Goal: Information Seeking & Learning: Learn about a topic

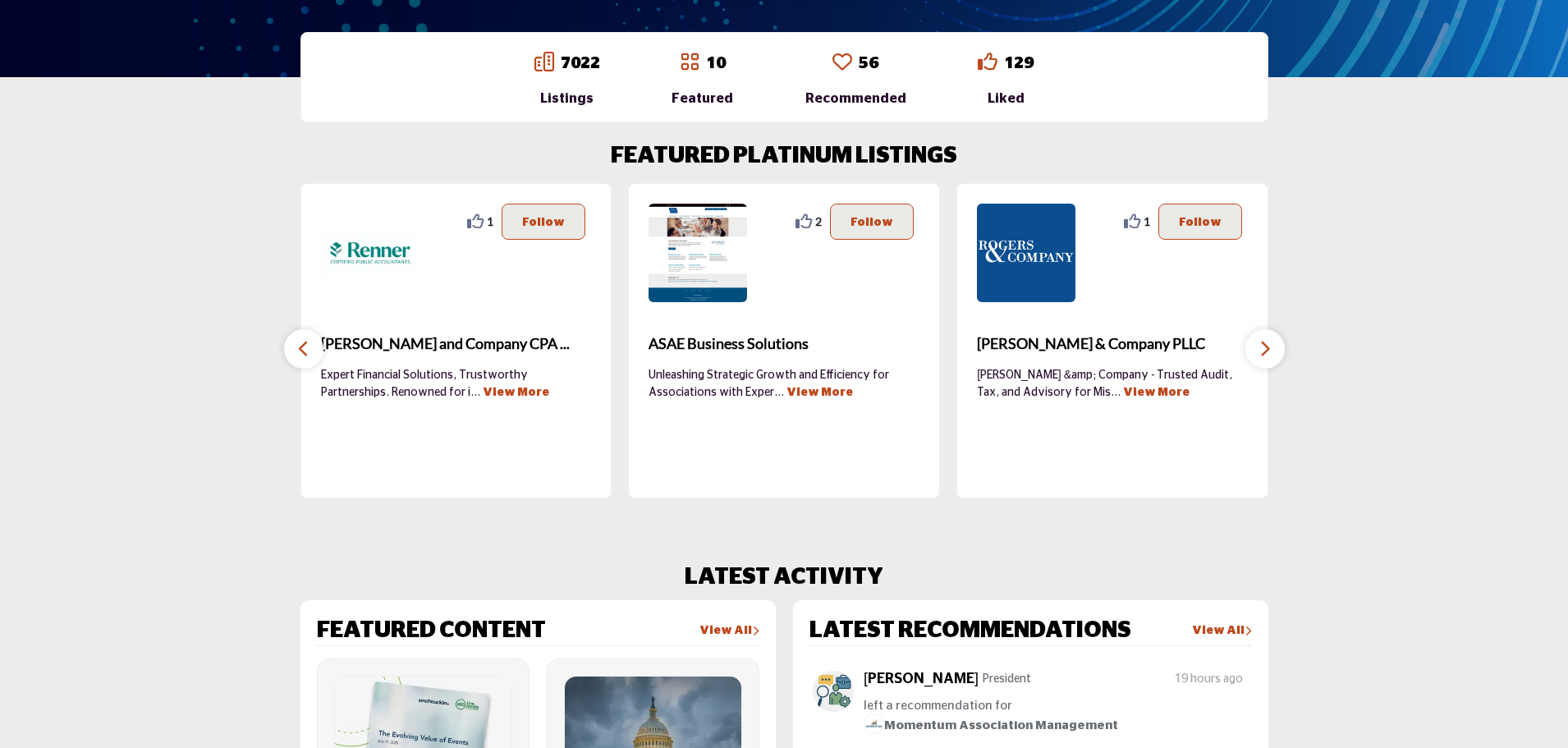
scroll to position [602, 0]
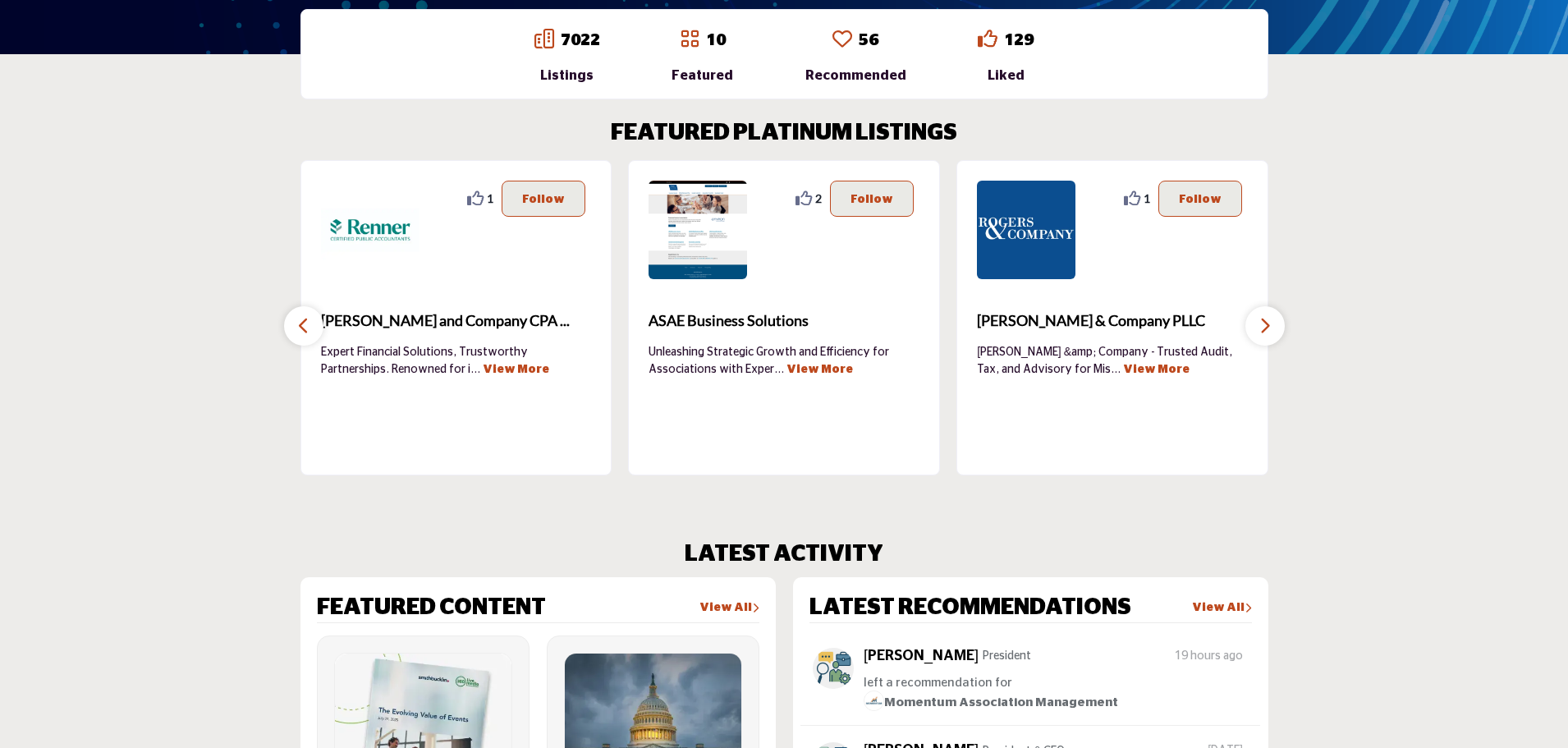
click at [1277, 325] on button "button" at bounding box center [1265, 326] width 39 height 39
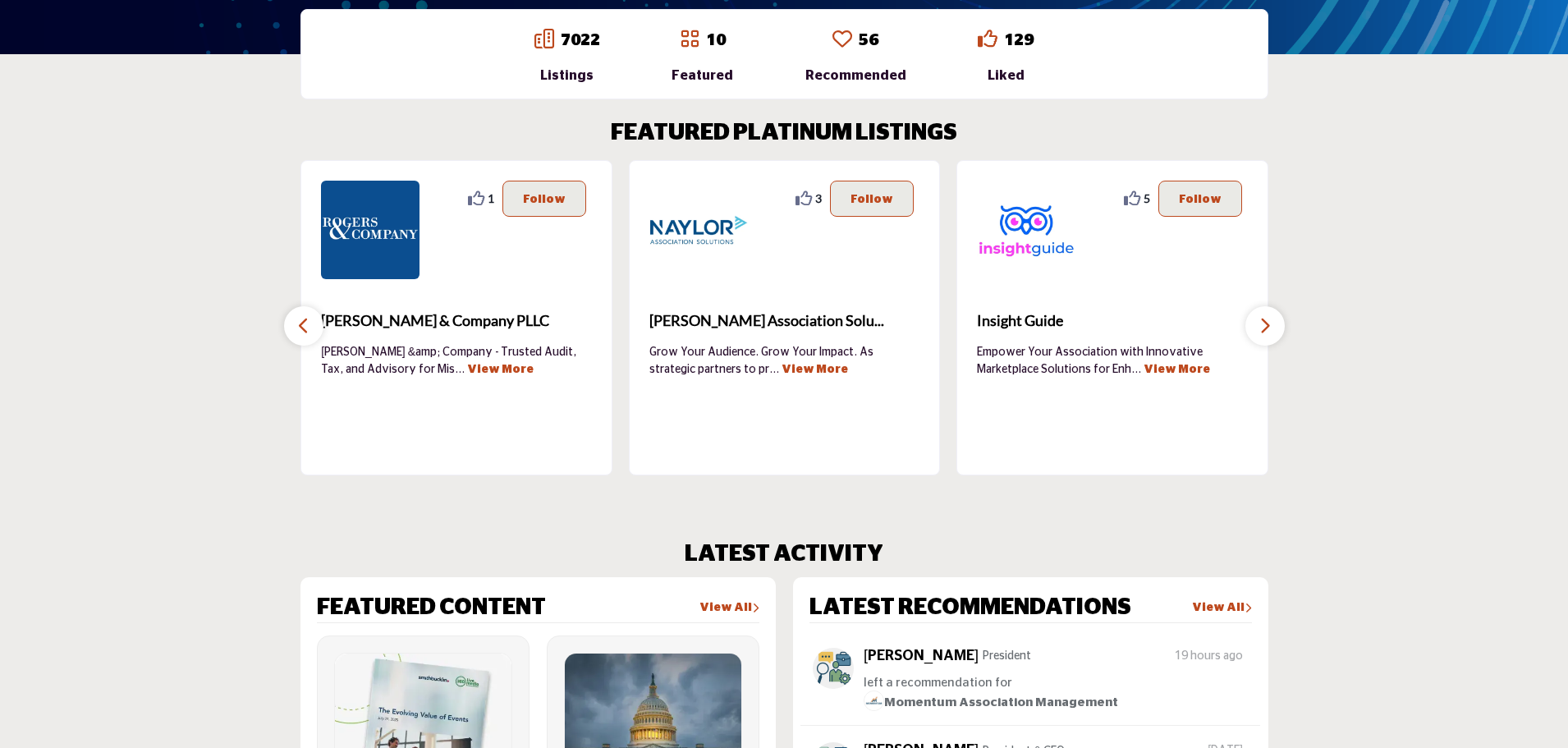
click at [1277, 325] on button "button" at bounding box center [1265, 326] width 39 height 39
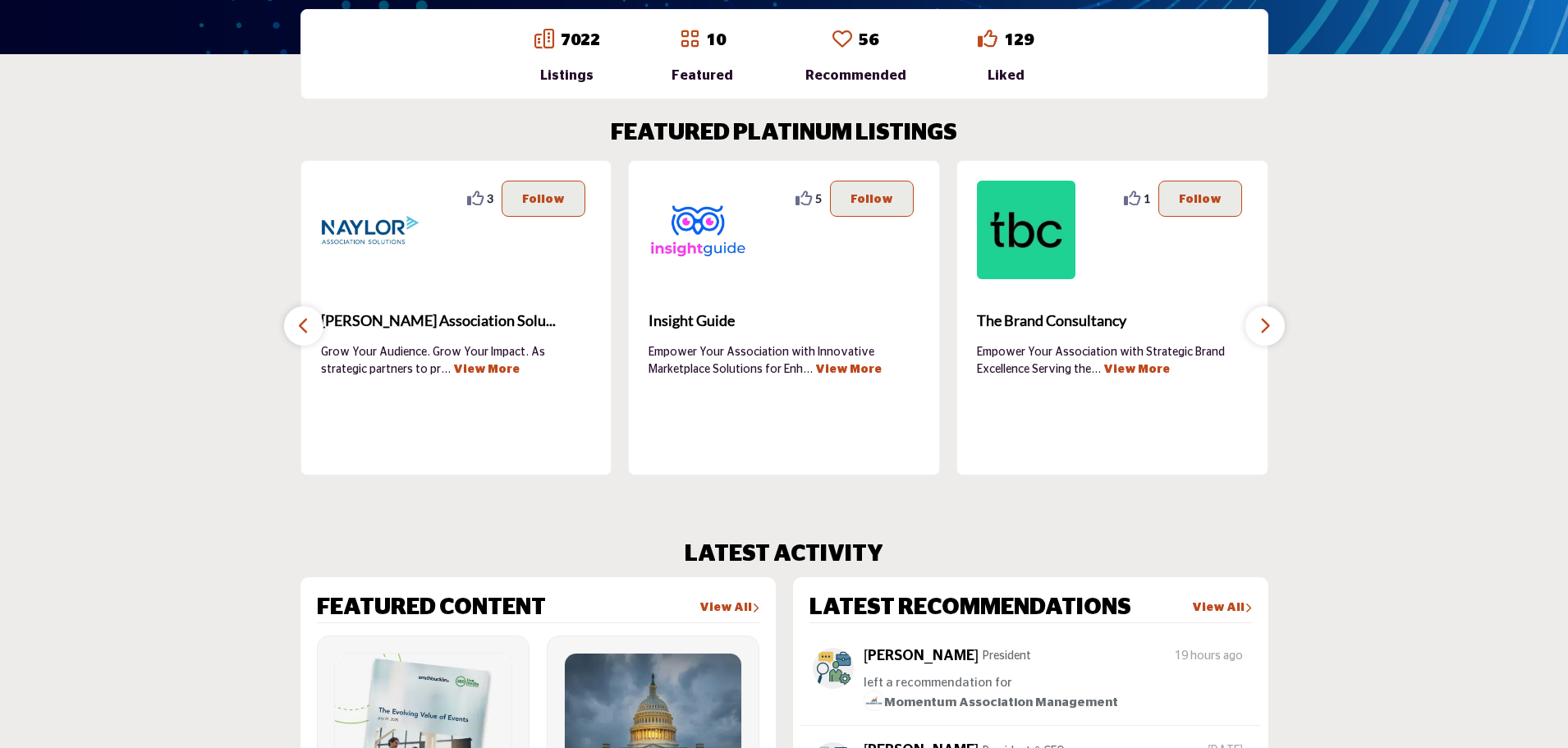
click at [1277, 325] on button "button" at bounding box center [1265, 326] width 39 height 39
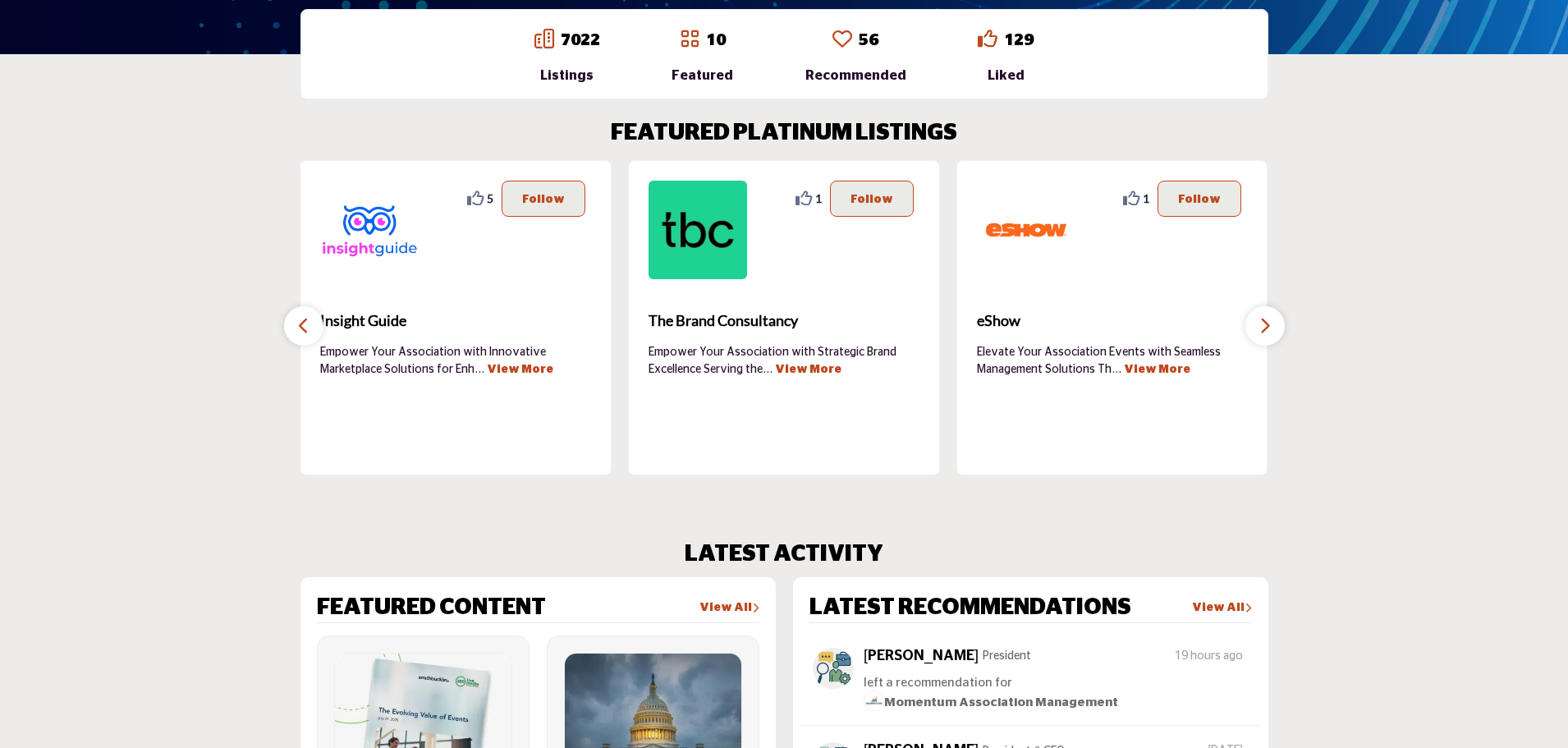
click at [1277, 325] on button "button" at bounding box center [1265, 326] width 39 height 39
click at [1272, 325] on button "button" at bounding box center [1265, 326] width 39 height 39
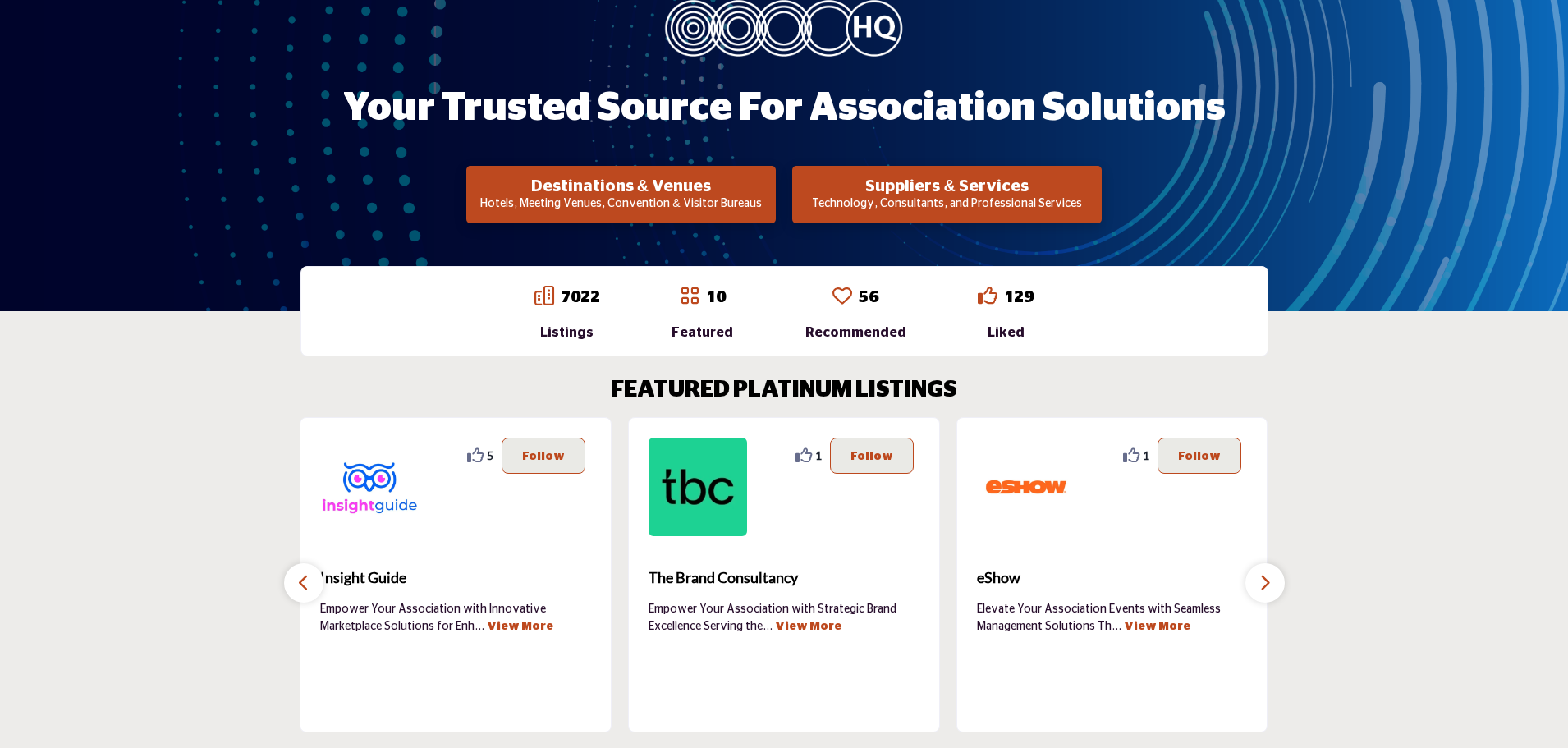
scroll to position [329, 0]
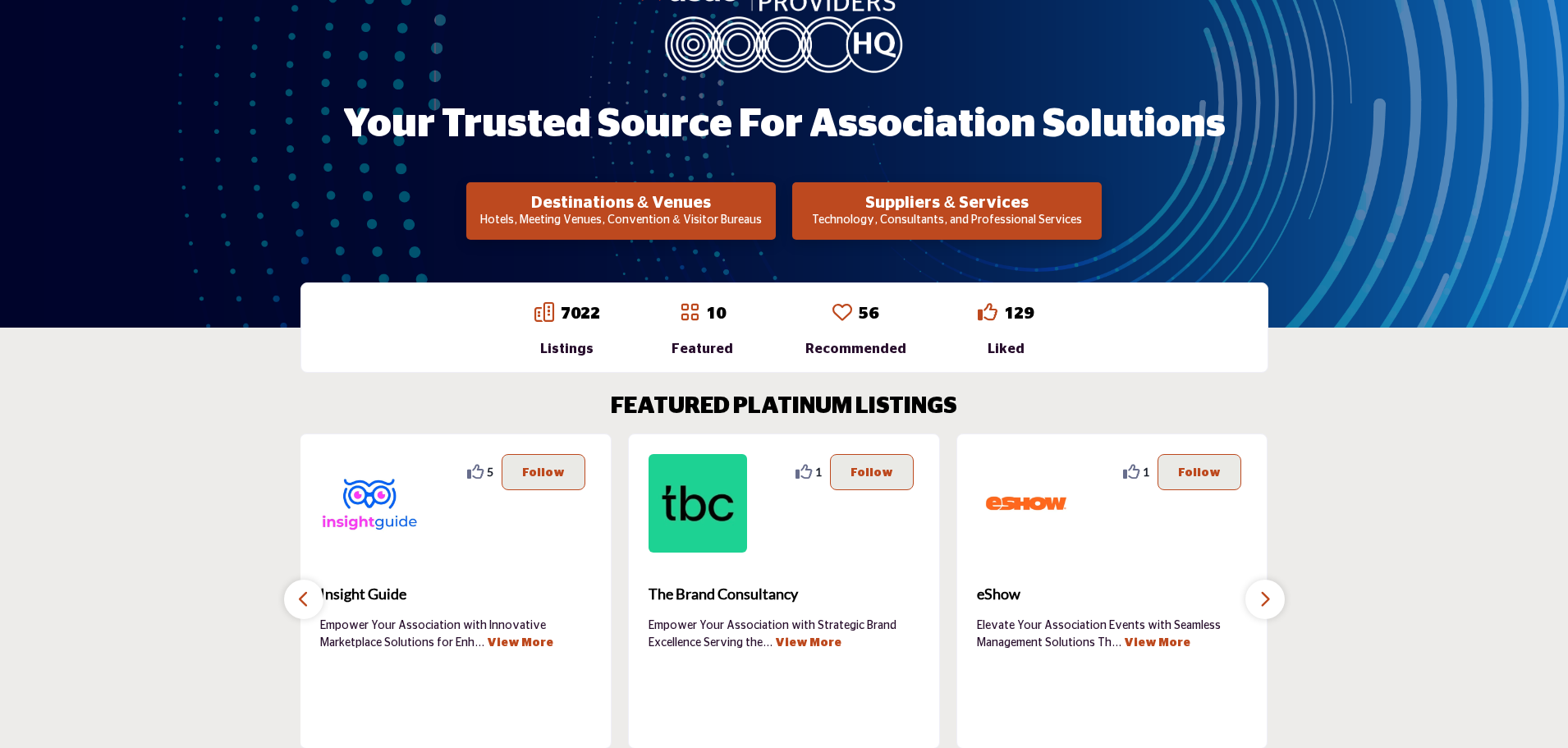
click at [1257, 599] on button "button" at bounding box center [1265, 599] width 39 height 39
click at [894, 201] on h2 "Suppliers & Services" at bounding box center [947, 203] width 299 height 19
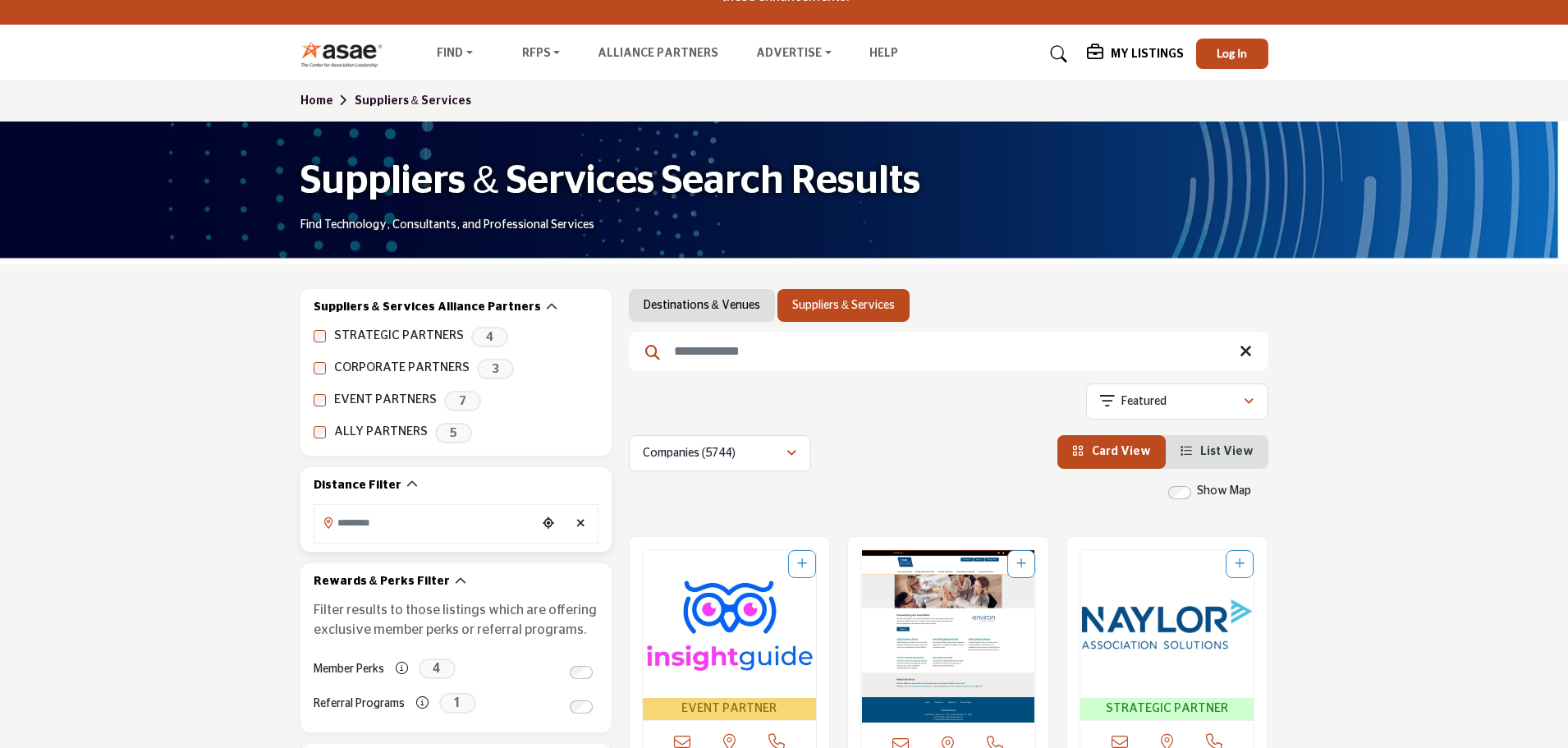
scroll to position [109, 0]
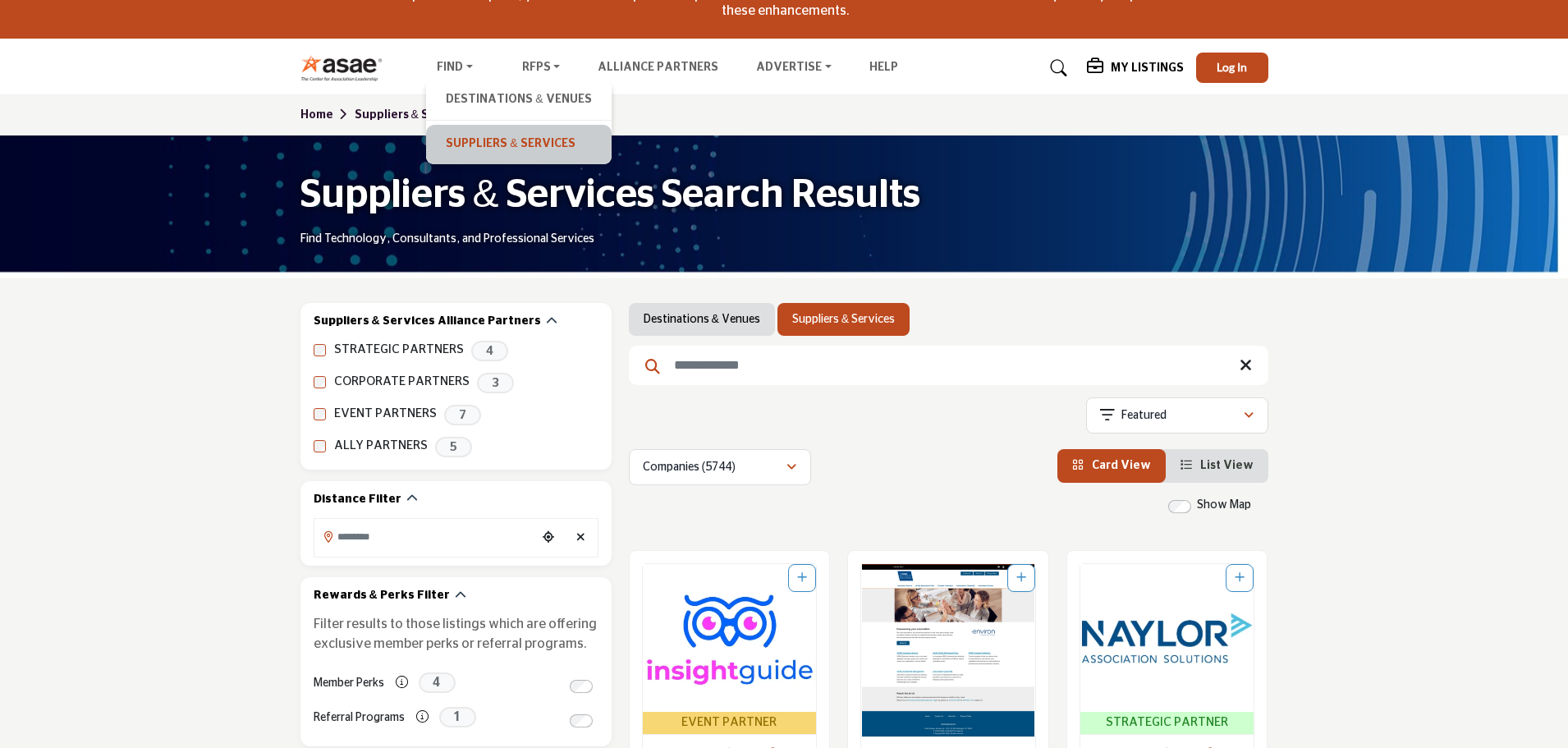
click at [461, 134] on link "Suppliers & Services" at bounding box center [518, 144] width 168 height 23
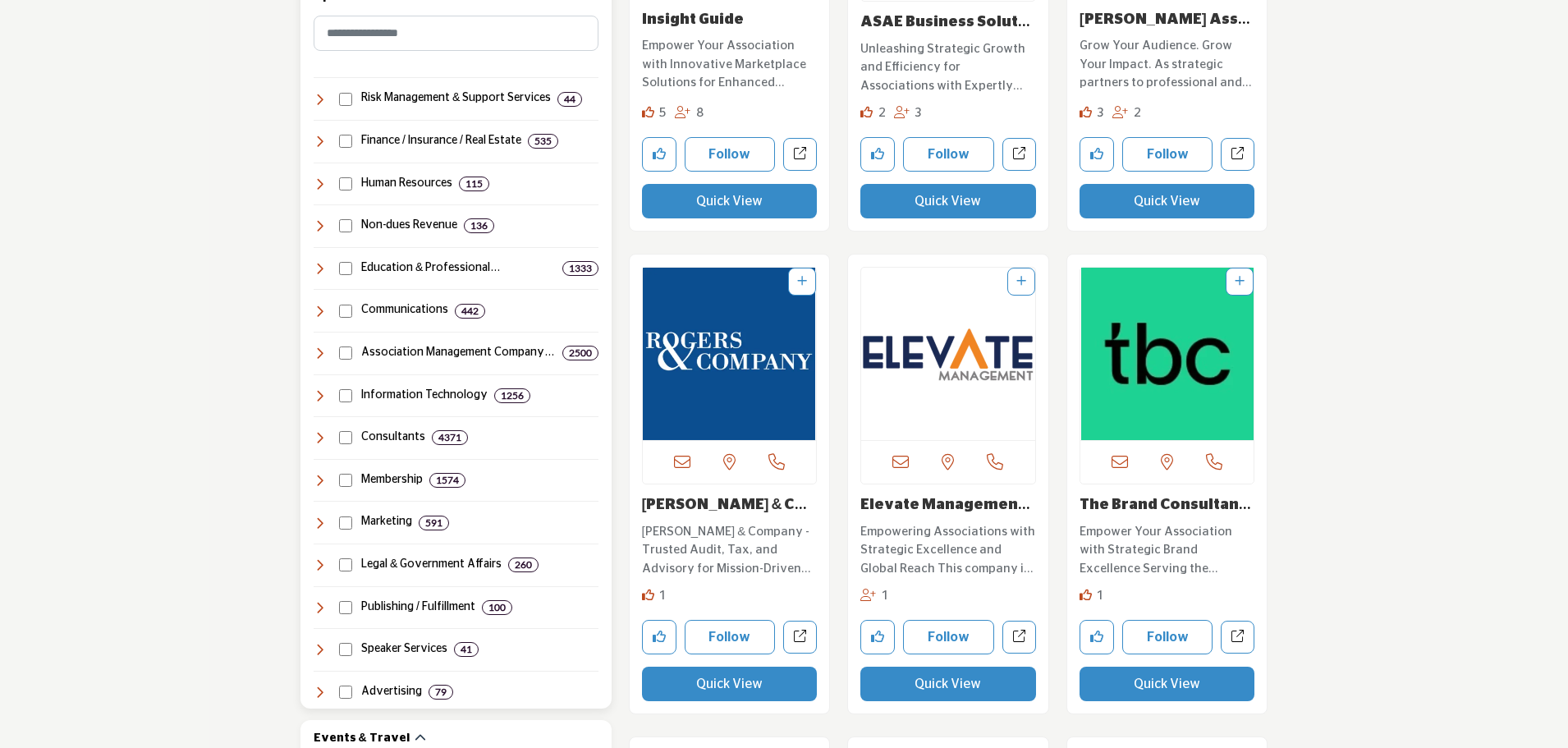
scroll to position [931, 0]
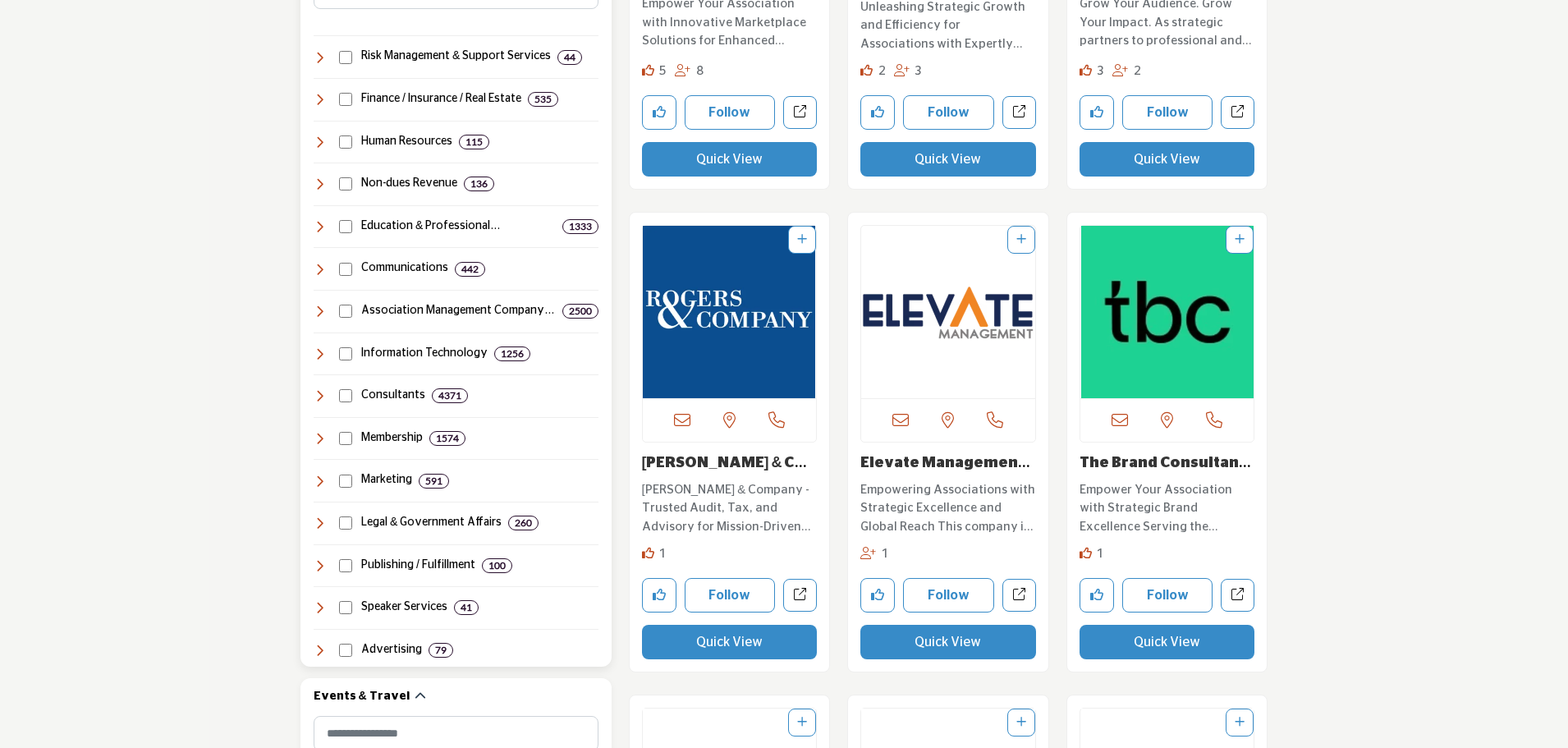
click at [398, 308] on h4 "Association Management Company (AMC..." at bounding box center [459, 311] width 195 height 17
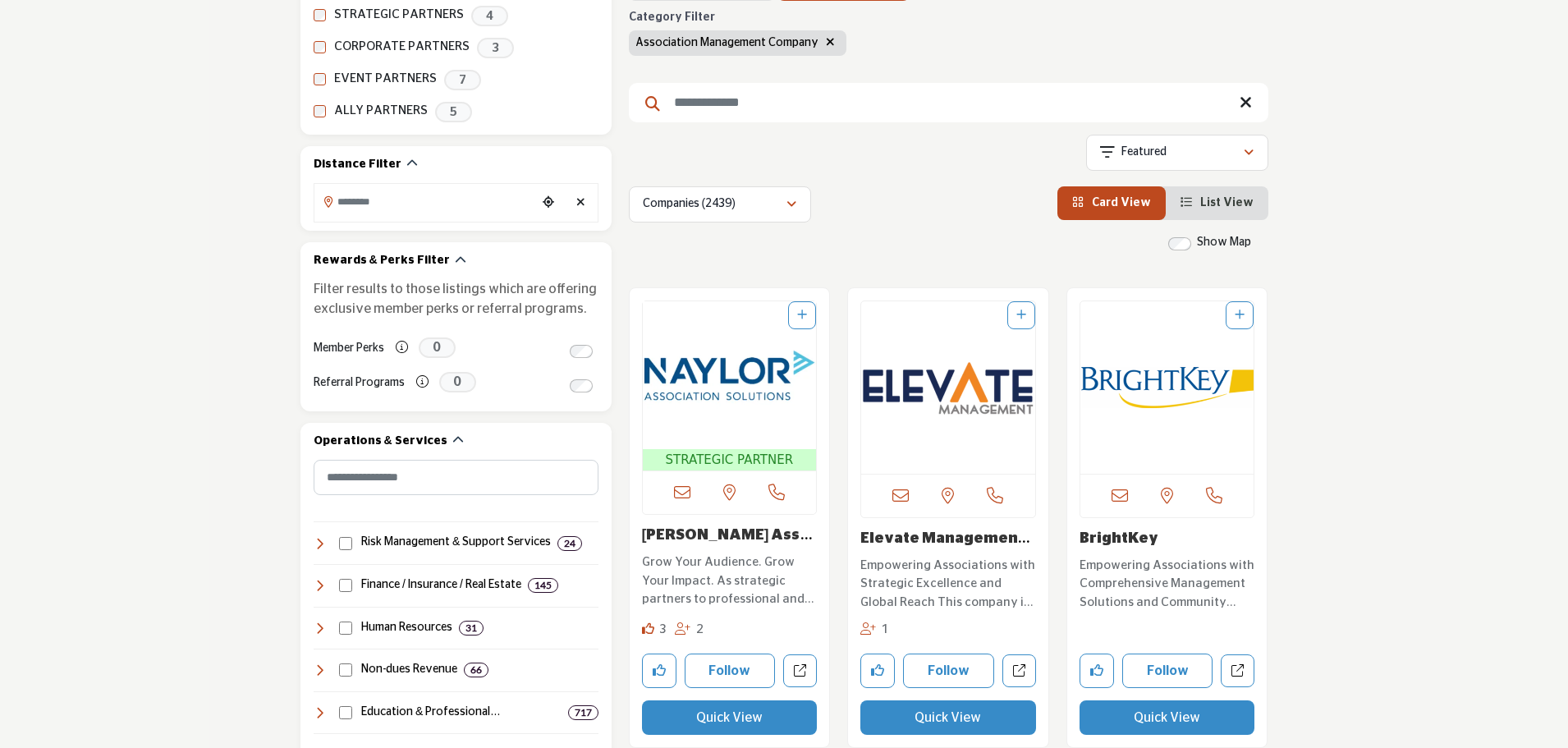
scroll to position [410, 0]
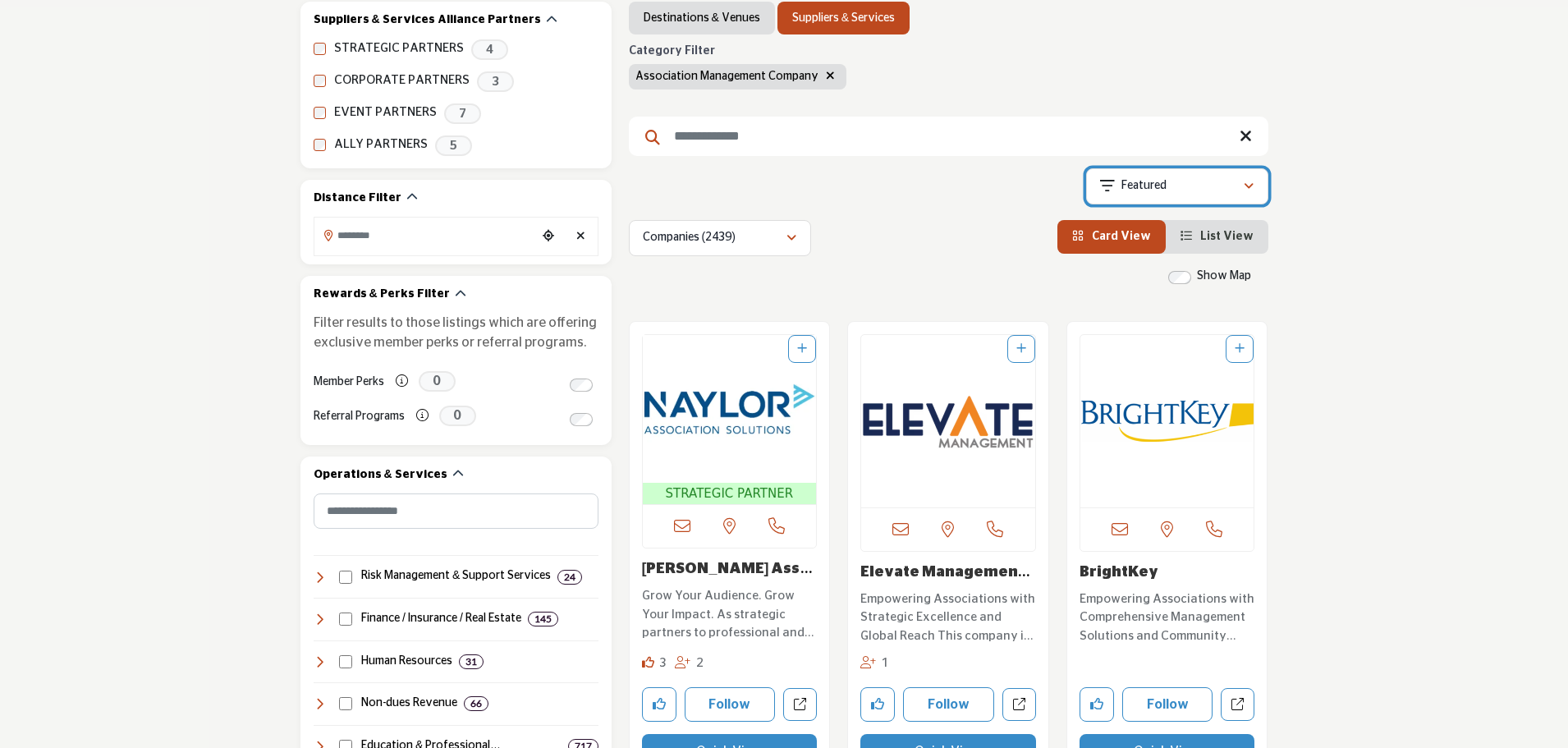
click at [1248, 180] on div "button" at bounding box center [1248, 186] width 12 height 15
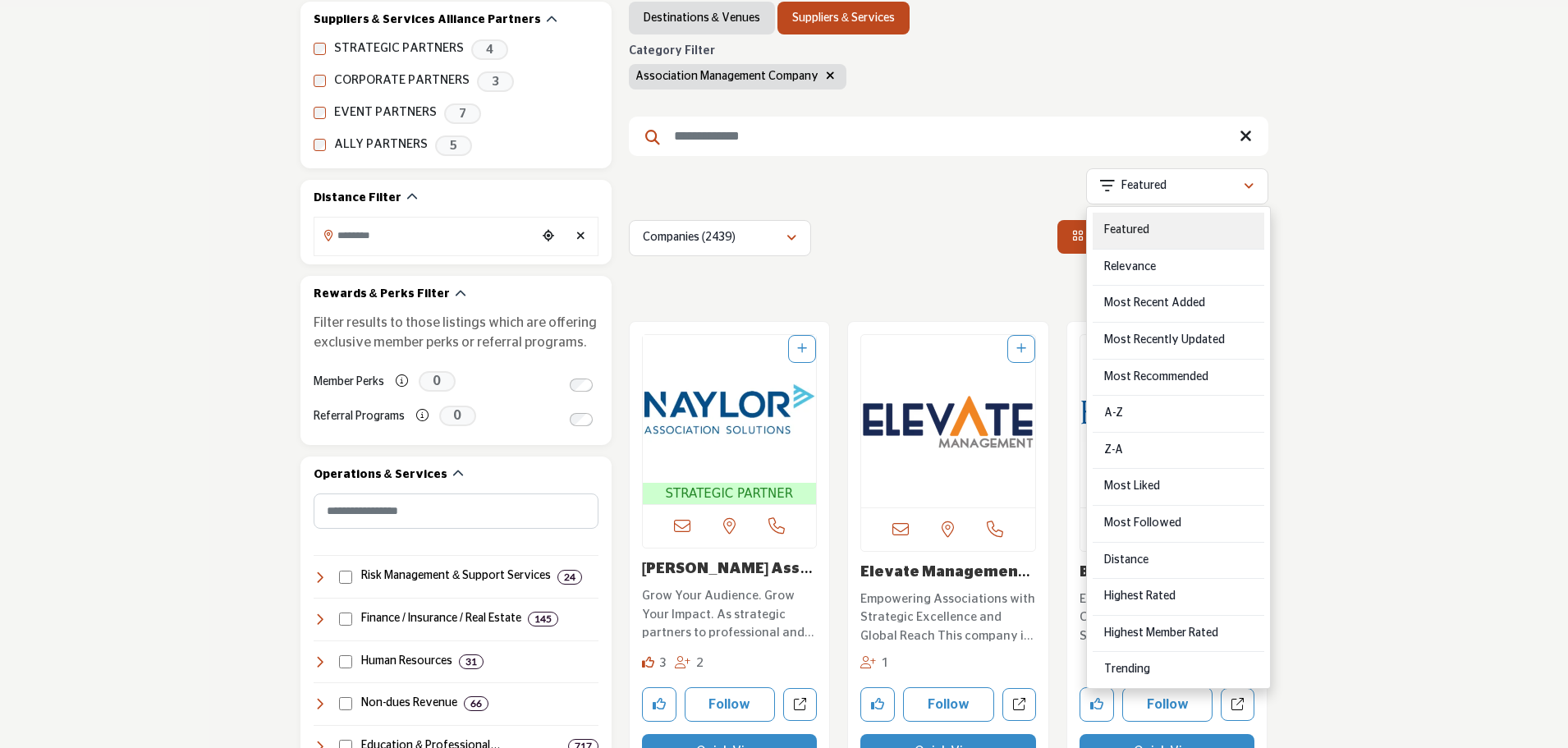
click at [1115, 232] on div "Featured" at bounding box center [1178, 231] width 172 height 37
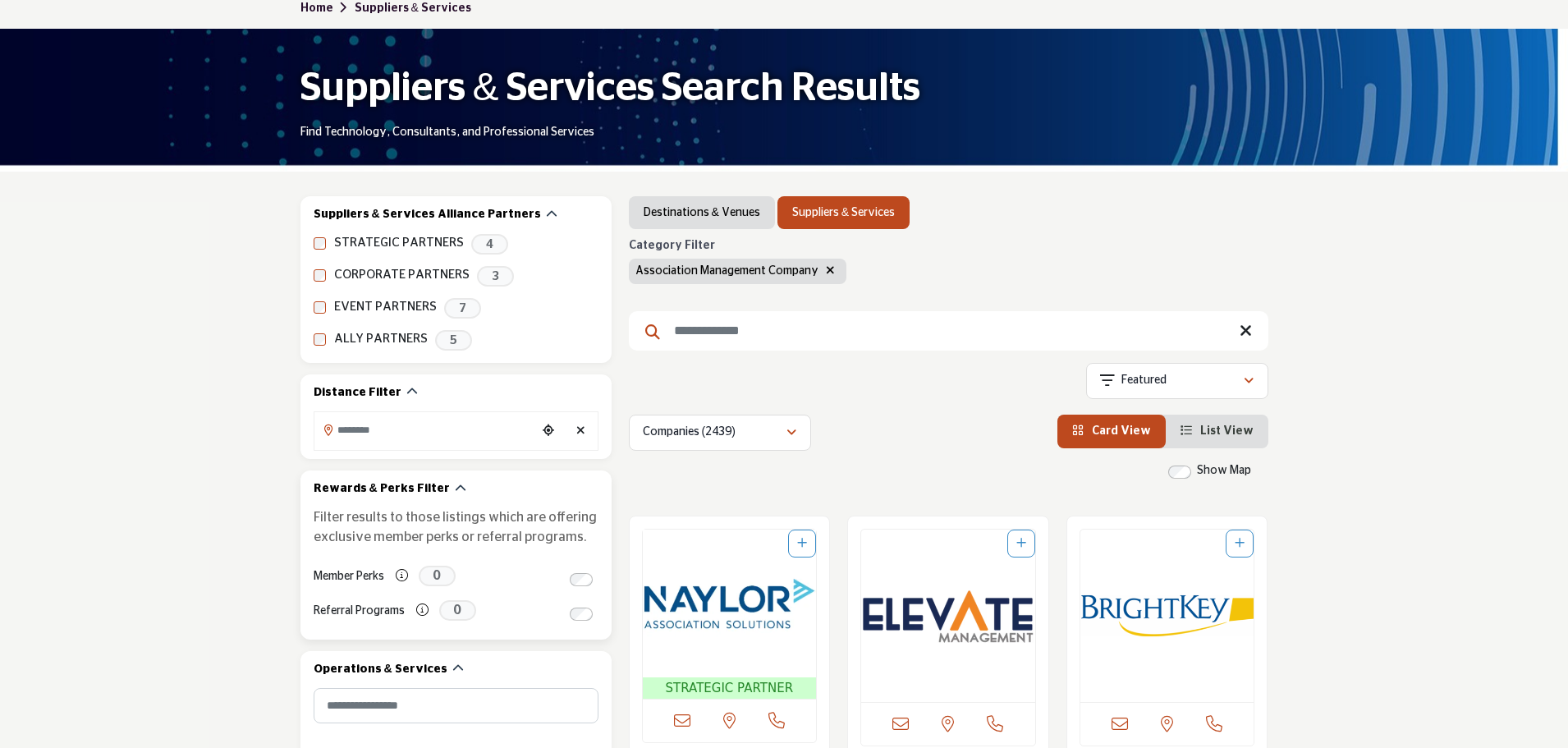
scroll to position [219, 0]
